Goal: Transaction & Acquisition: Purchase product/service

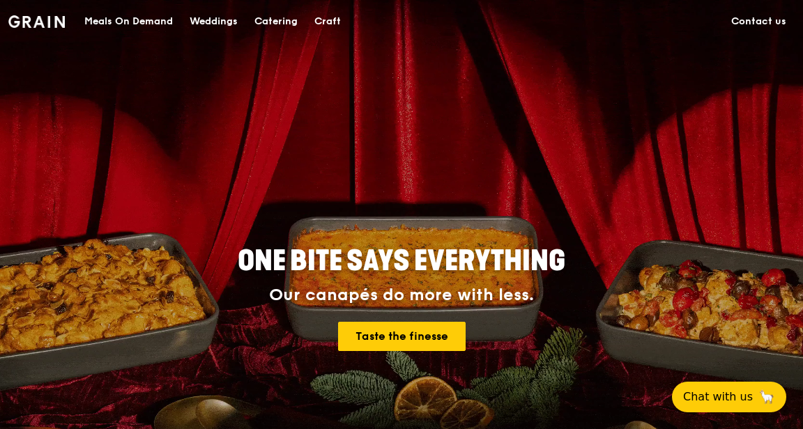
click at [273, 20] on div "Catering" at bounding box center [275, 22] width 43 height 42
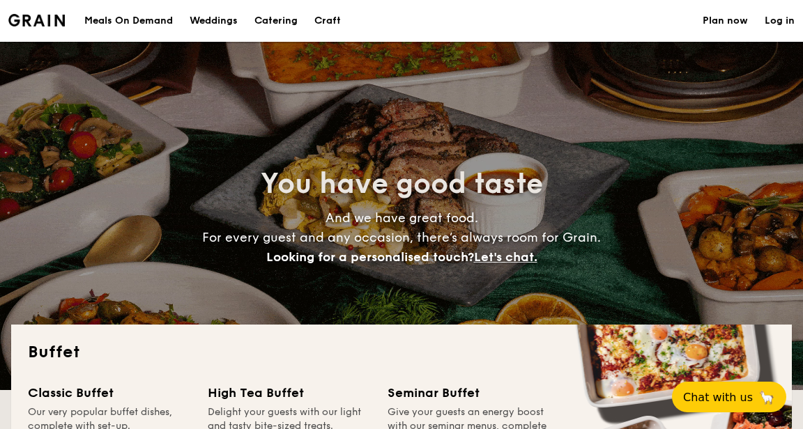
select select
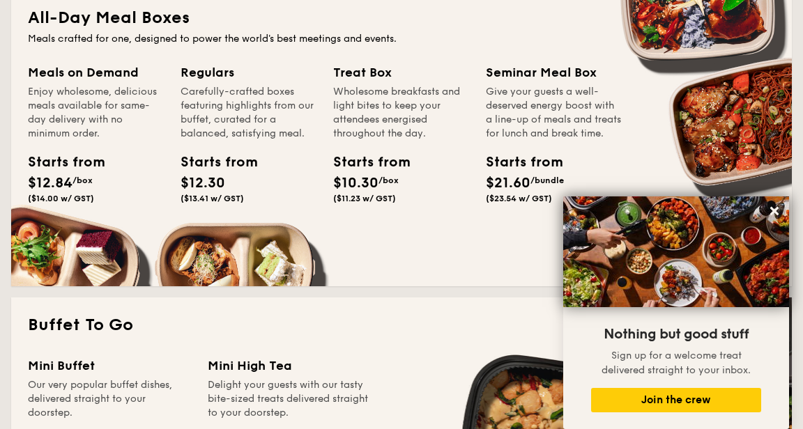
scroll to position [679, 0]
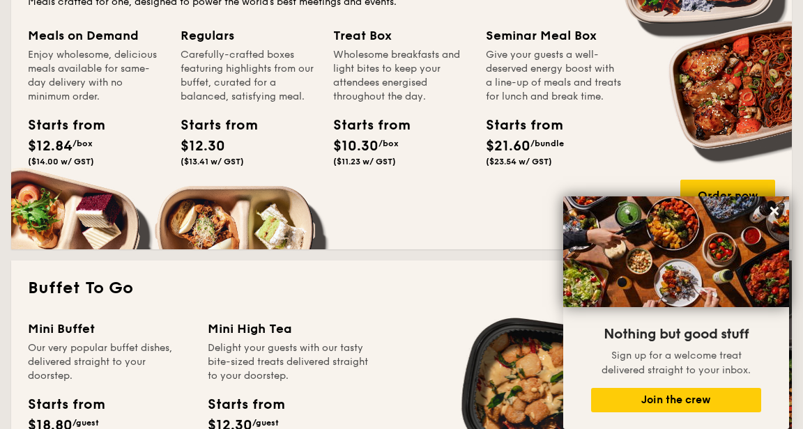
click at [57, 47] on div "Meals on Demand Enjoy wholesome, delicious meals available for same-day deliver…" at bounding box center [96, 65] width 136 height 78
click at [58, 42] on div "Meals on Demand" at bounding box center [96, 36] width 136 height 20
click at [755, 203] on div "Order now" at bounding box center [727, 195] width 95 height 31
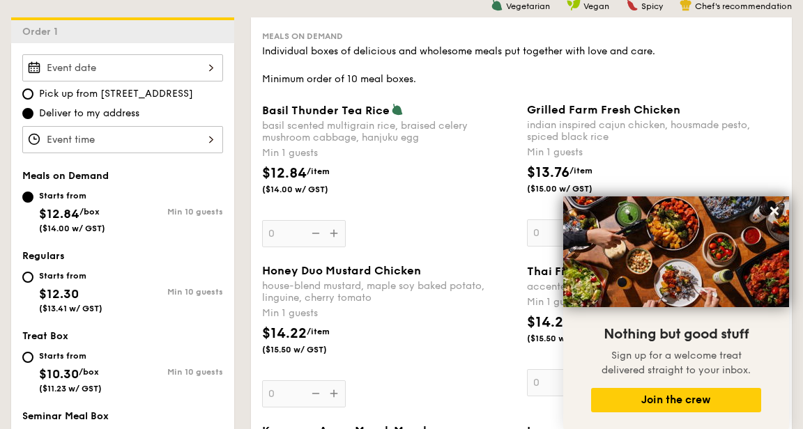
scroll to position [378, 0]
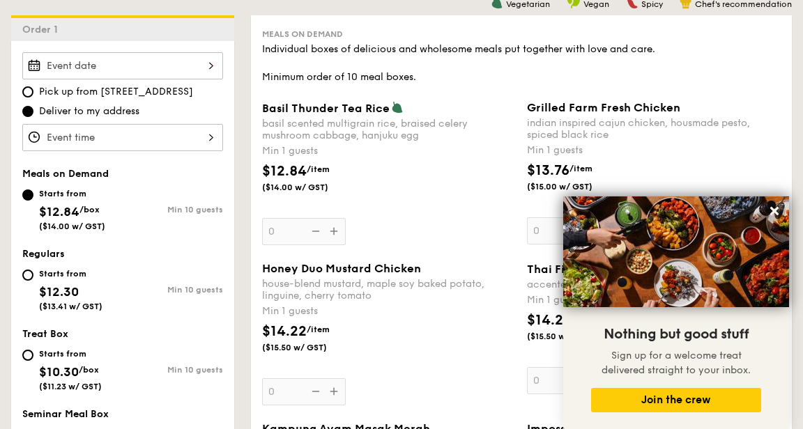
click at [49, 139] on div at bounding box center [122, 137] width 201 height 27
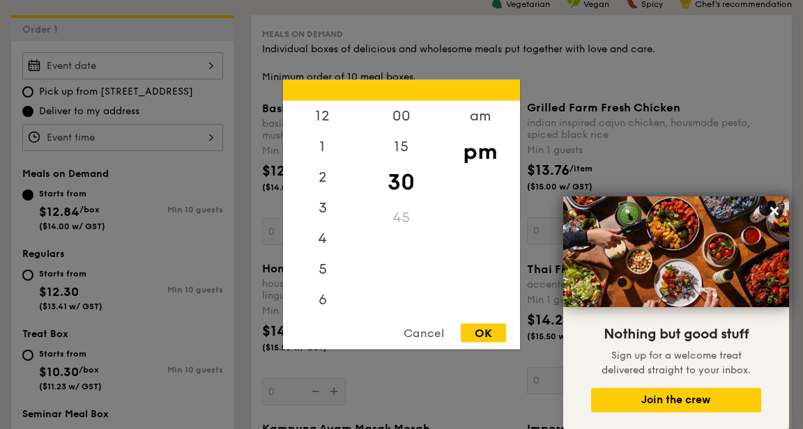
scroll to position [61, 0]
click at [38, 69] on div at bounding box center [401, 214] width 803 height 429
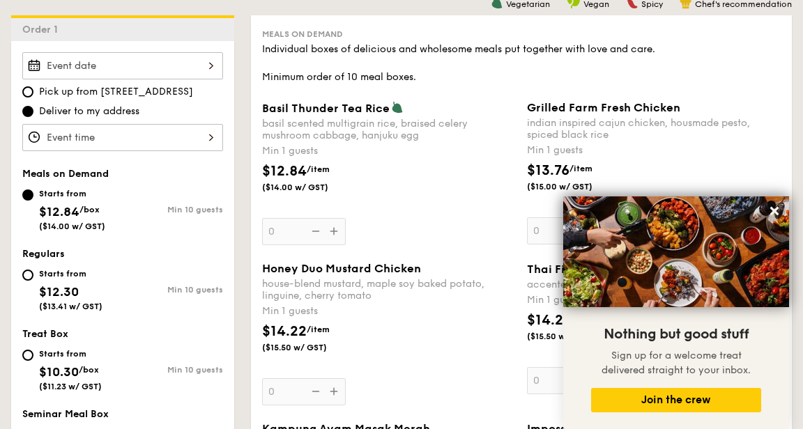
click at [56, 70] on div at bounding box center [401, 214] width 803 height 429
click at [56, 70] on div at bounding box center [122, 65] width 201 height 27
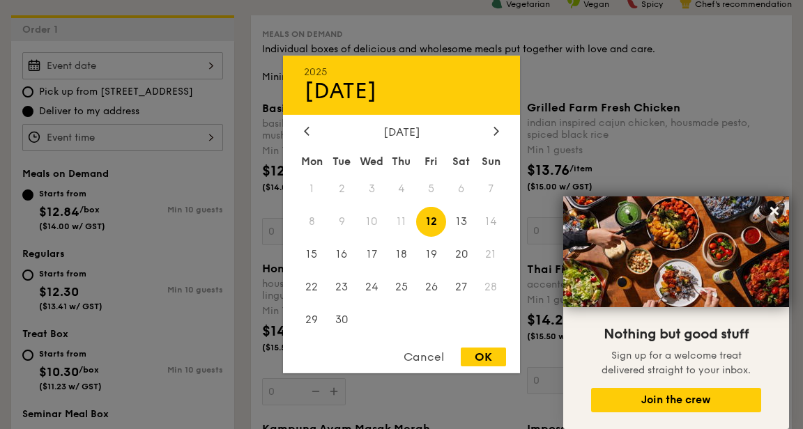
click at [311, 270] on span "15" at bounding box center [312, 255] width 30 height 30
click at [470, 367] on div "OK" at bounding box center [483, 357] width 45 height 19
type input "Sep 15, 2025"
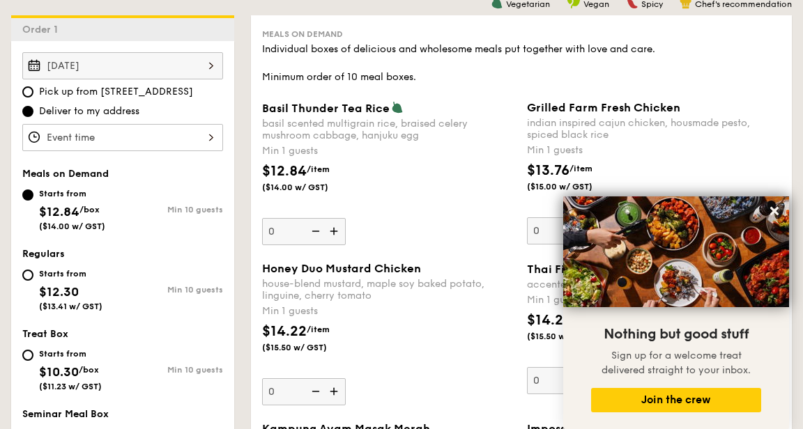
click at [56, 139] on div at bounding box center [122, 137] width 201 height 27
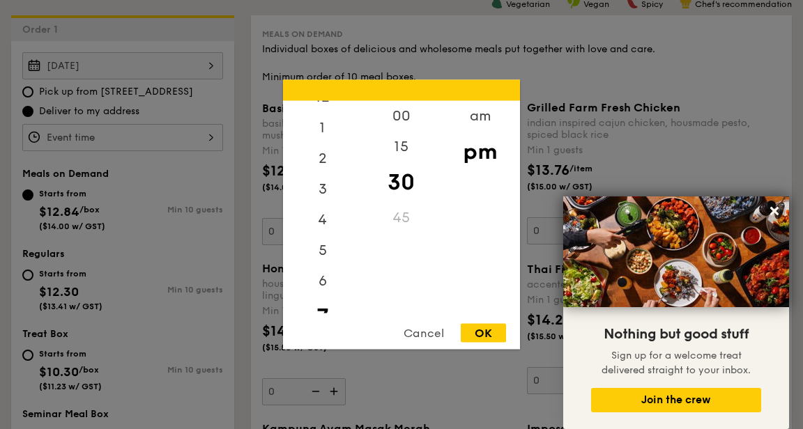
scroll to position [0, 0]
click at [319, 162] on div "1" at bounding box center [322, 147] width 79 height 31
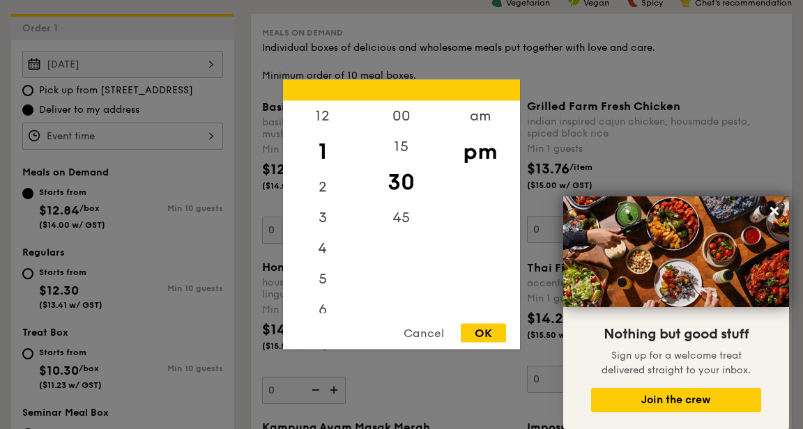
click at [316, 109] on div "12" at bounding box center [322, 116] width 79 height 31
click at [472, 331] on div "OK" at bounding box center [483, 333] width 45 height 19
type input "12:30PM"
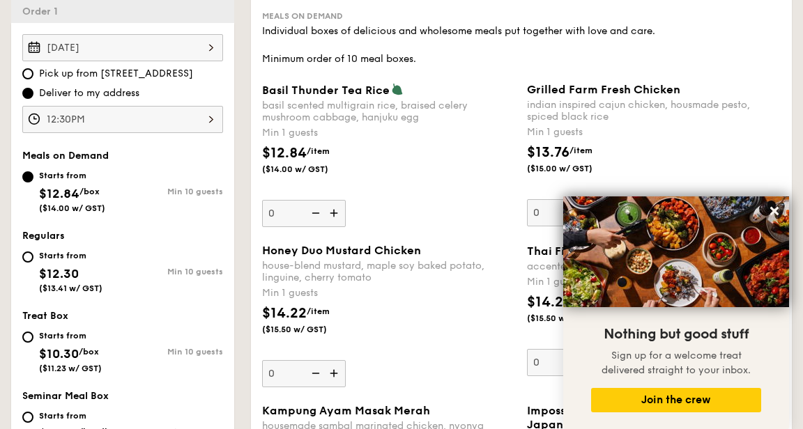
scroll to position [396, 0]
click at [773, 212] on icon at bounding box center [774, 211] width 8 height 8
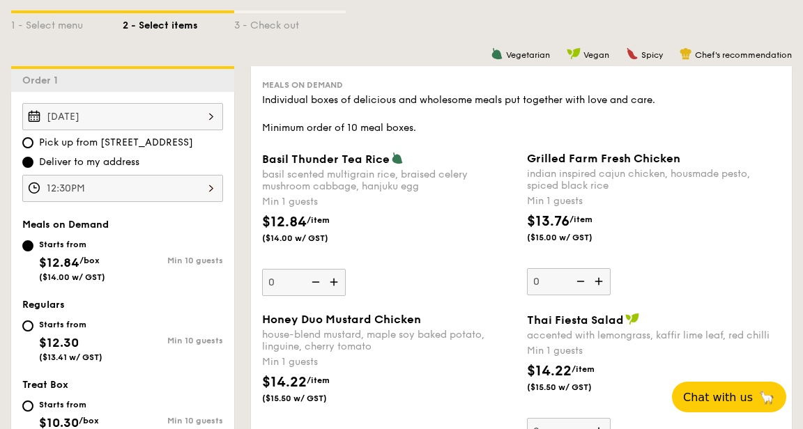
scroll to position [325, 0]
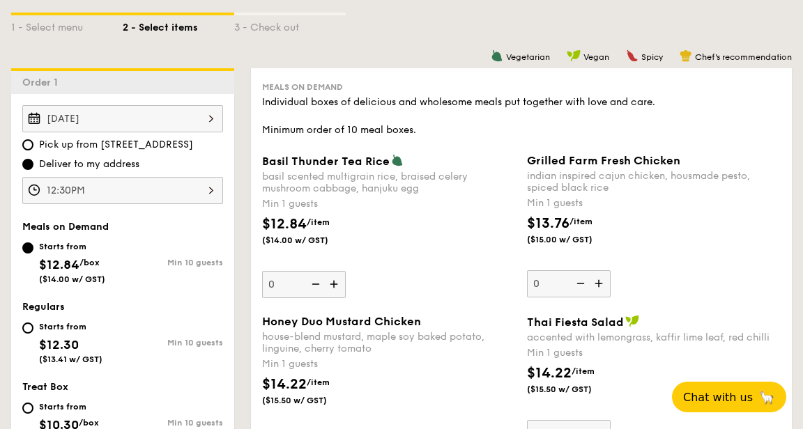
click at [601, 283] on img at bounding box center [599, 283] width 21 height 26
click at [601, 283] on input "0" at bounding box center [569, 283] width 84 height 27
type input "1"
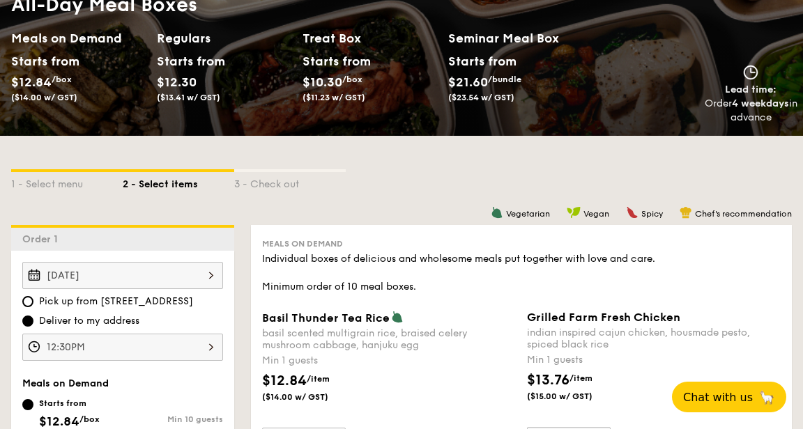
scroll to position [193, 0]
